Goal: Transaction & Acquisition: Obtain resource

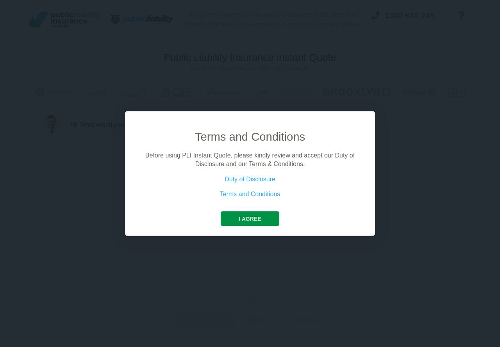
click at [244, 213] on button "I agree" at bounding box center [250, 218] width 58 height 15
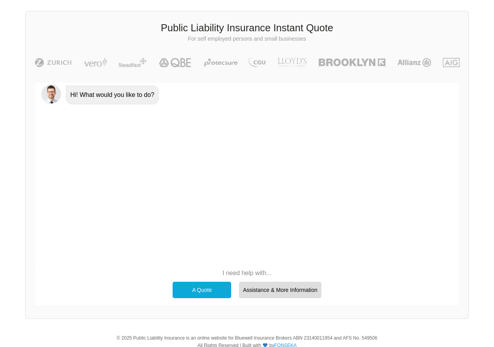
scroll to position [54, 0]
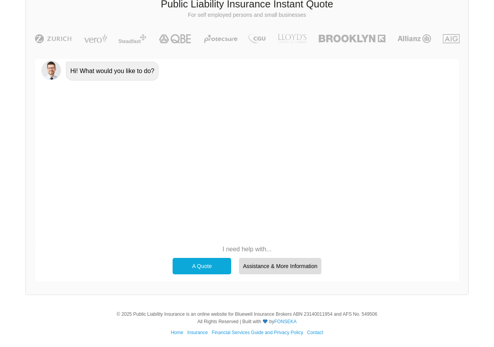
click at [193, 265] on div "A Quote" at bounding box center [202, 266] width 59 height 16
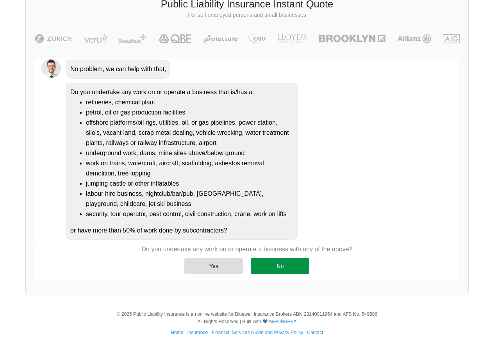
click at [273, 270] on div "No" at bounding box center [280, 266] width 59 height 16
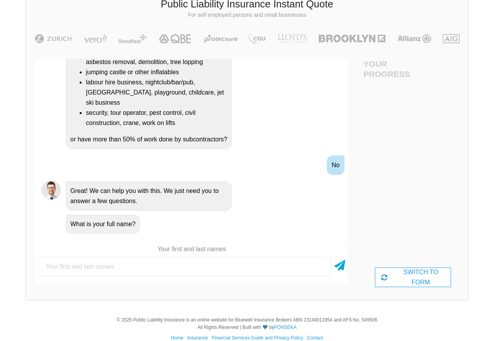
scroll to position [199, 0]
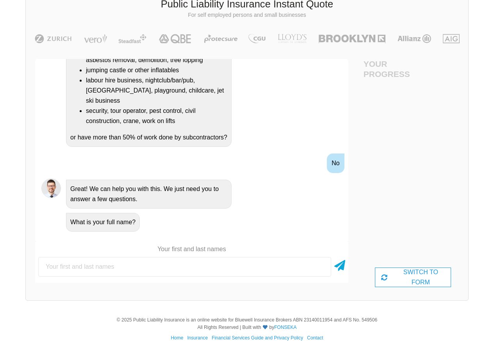
click at [123, 262] on input "text" at bounding box center [184, 267] width 293 height 20
type input "S"
type input "I want public liability insurance for a vaccant block of land zoned commercial …"
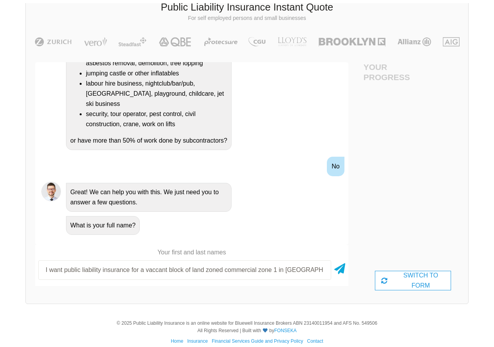
scroll to position [54, 0]
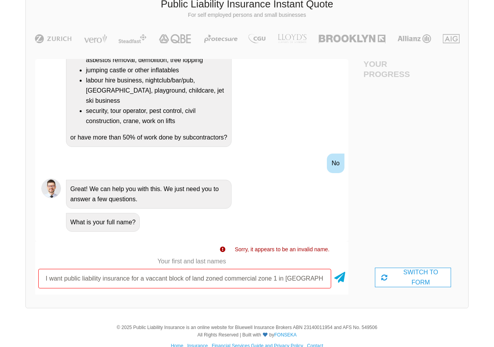
drag, startPoint x: 325, startPoint y: 280, endPoint x: 0, endPoint y: 229, distance: 329.0
click at [0, 229] on div "We give you access to insurance companies at the rates only insurance brokers h…" at bounding box center [247, 130] width 494 height 369
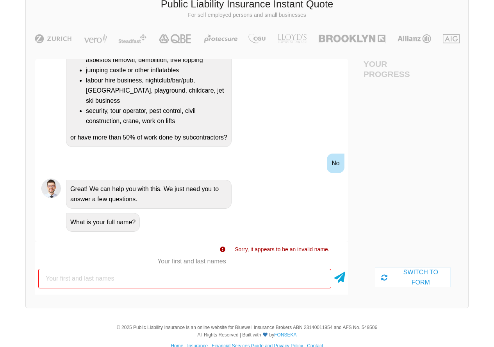
scroll to position [195, 0]
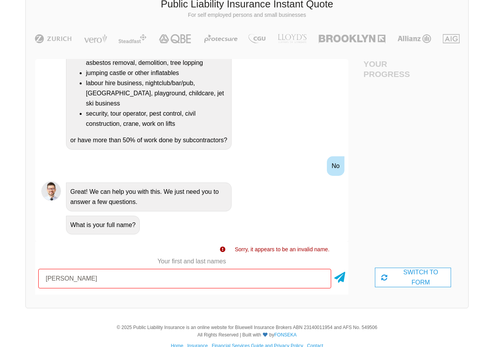
type input "[PERSON_NAME]"
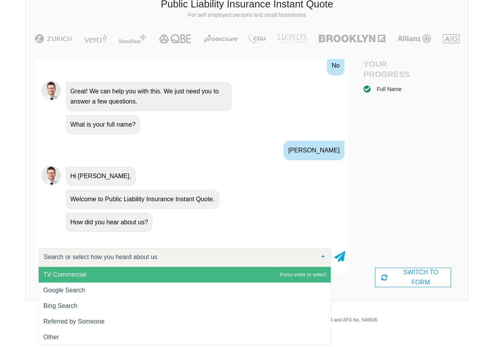
scroll to position [317, 0]
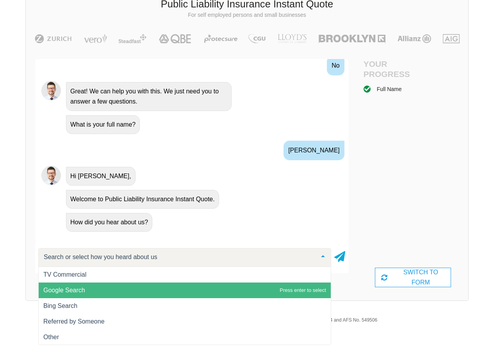
click at [279, 290] on span "Google Search" at bounding box center [185, 290] width 292 height 16
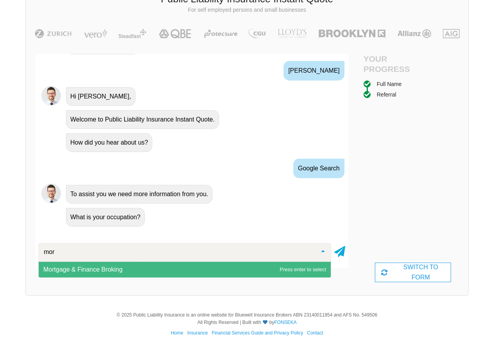
scroll to position [0, 0]
type input "mortgage"
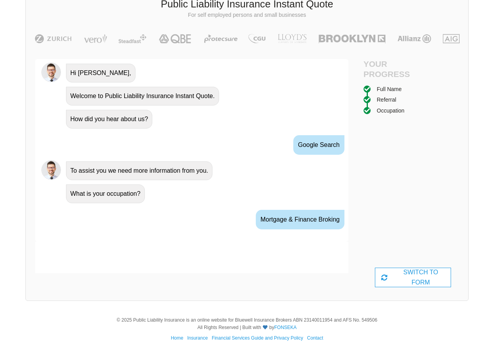
scroll to position [423, 0]
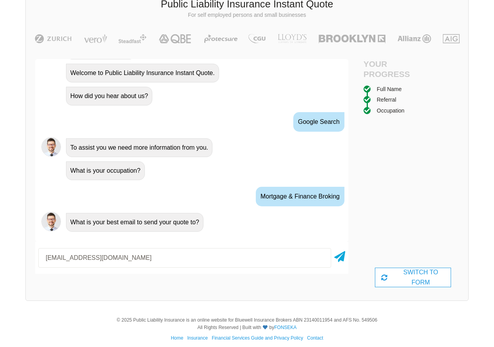
type input "[EMAIL_ADDRESS][DOMAIN_NAME]"
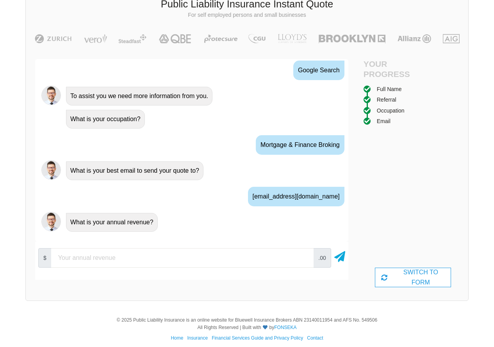
scroll to position [59, 0]
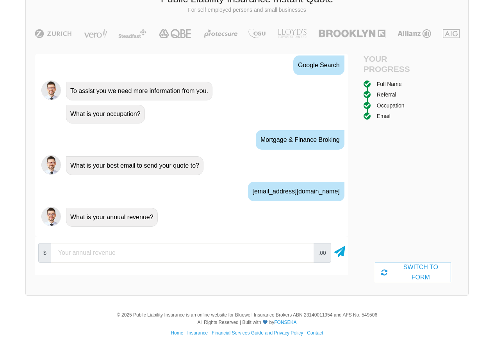
type input "10000"
